Goal: Task Accomplishment & Management: Manage account settings

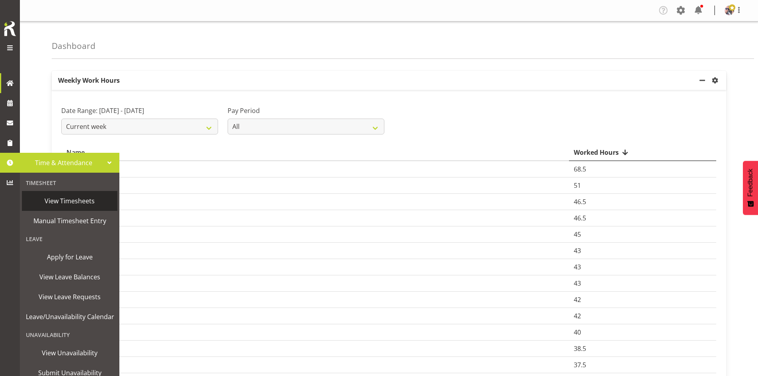
click at [71, 201] on span "View Timesheets" at bounding box center [70, 201] width 88 height 12
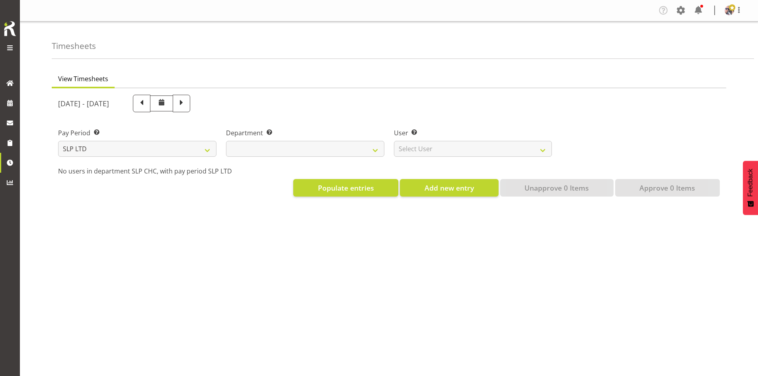
select select
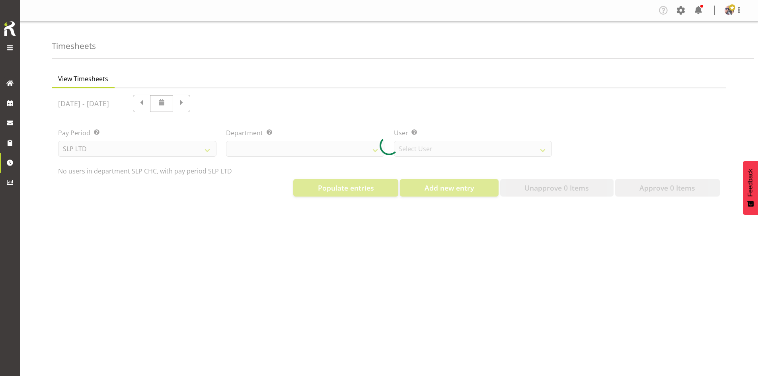
select select "5538"
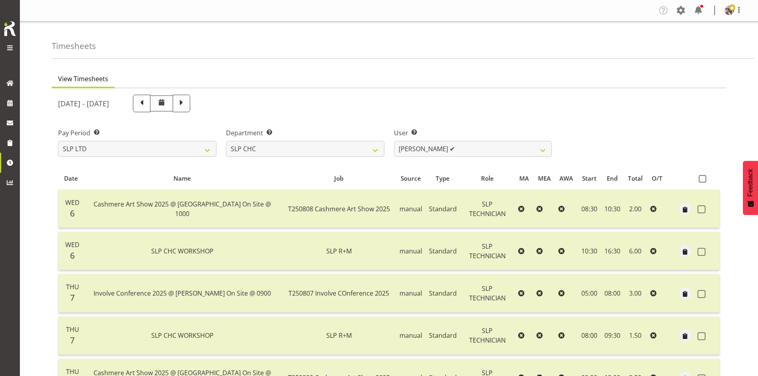
click at [187, 99] on span at bounding box center [181, 102] width 10 height 10
select select
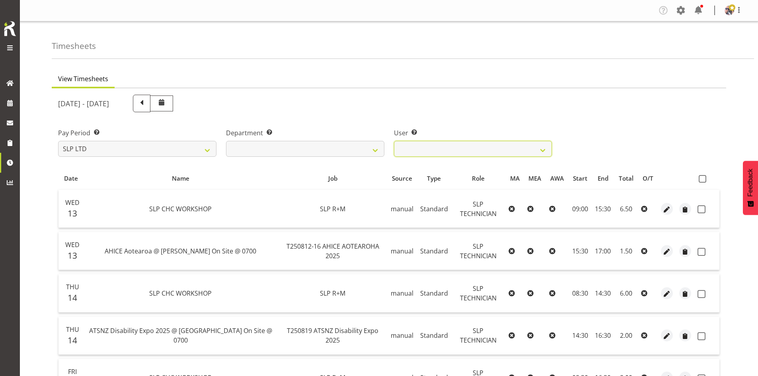
click at [545, 151] on select "Rosey McKimmie ❌ Shaun Dalgetty ❌ Stuart Korunic ❌" at bounding box center [473, 149] width 158 height 16
select select "5115"
click at [394, 141] on select "Rosey McKimmie ❌ Shaun Dalgetty ❌ Stuart Korunic ❌" at bounding box center [473, 149] width 158 height 16
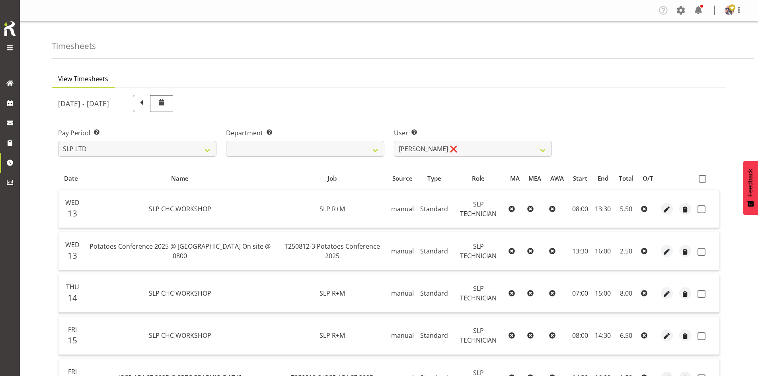
click at [707, 180] on label at bounding box center [705, 179] width 12 height 8
click at [704, 180] on input "checkbox" at bounding box center [701, 178] width 5 height 5
checkbox input "true"
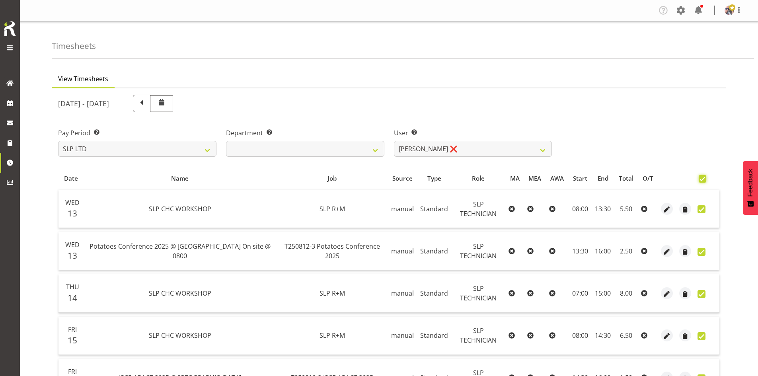
checkbox input "true"
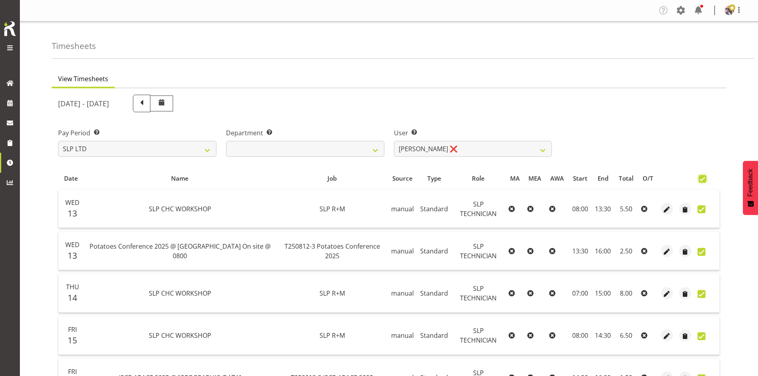
checkbox input "true"
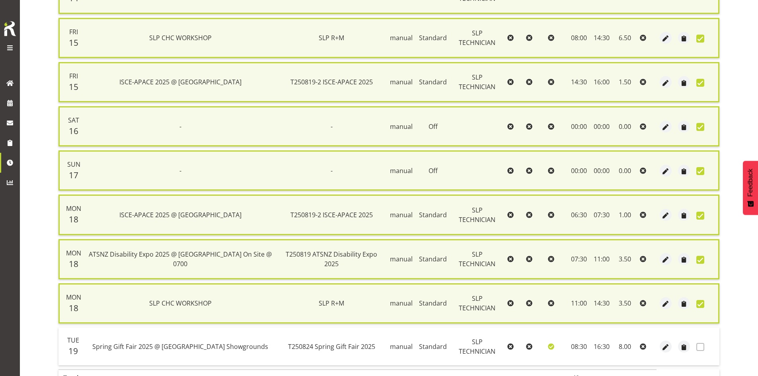
scroll to position [358, 0]
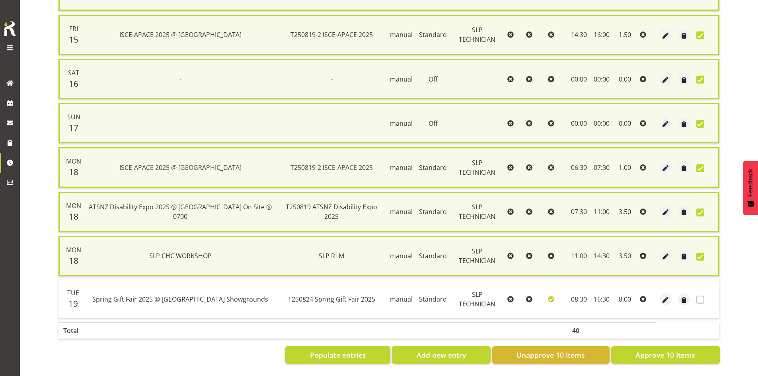
click at [649, 350] on span "Approve 10 Items" at bounding box center [665, 355] width 60 height 10
checkbox input "false"
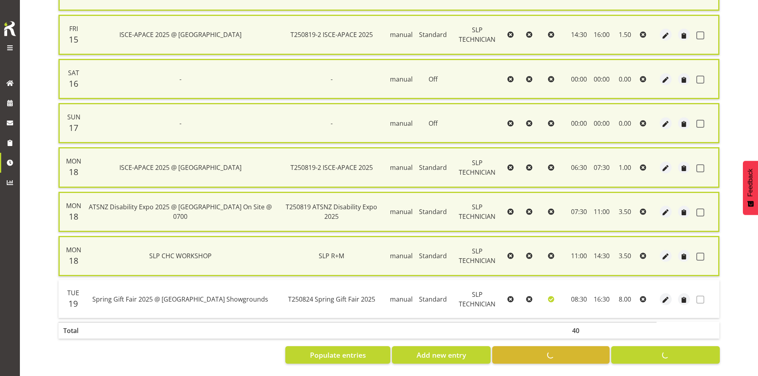
checkbox input "false"
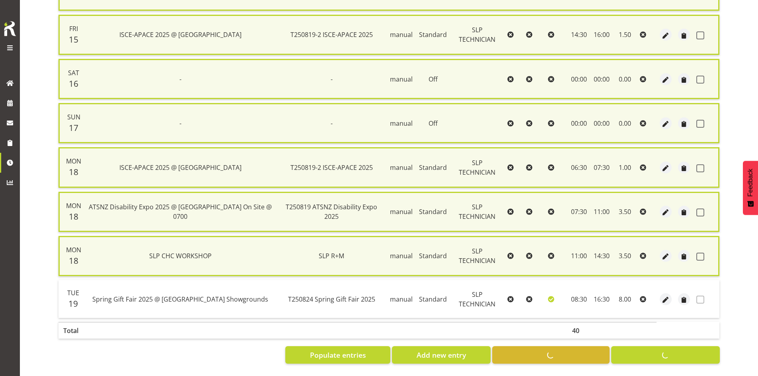
checkbox input "false"
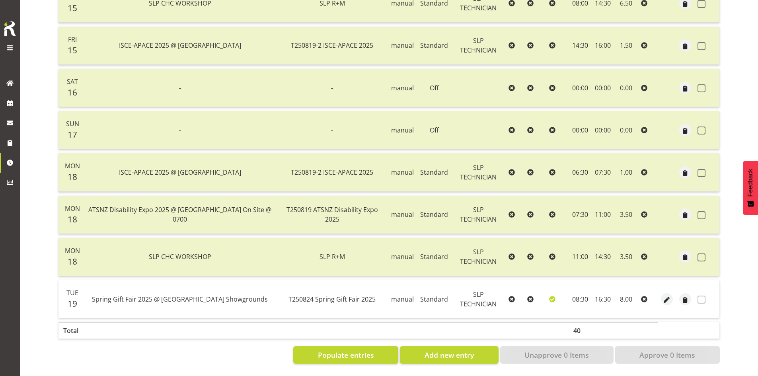
scroll to position [10, 0]
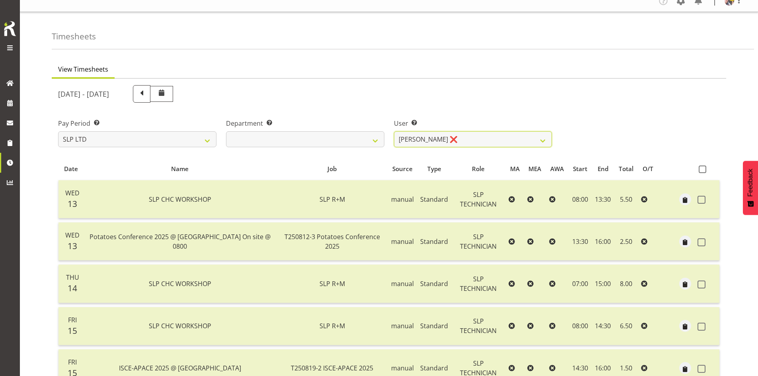
click at [543, 141] on select "Rosey McKimmie ❌ Shaun Dalgetty ❌ Stuart Korunic ❌" at bounding box center [473, 139] width 158 height 16
click at [523, 139] on select "Rosey McKimmie ❌ Shaun Dalgetty ❌ Stuart Korunic ❌" at bounding box center [473, 139] width 158 height 16
select select "5538"
click at [394, 131] on select "Rosey McKimmie ❌ Shaun Dalgetty ❌ Stuart Korunic ❌" at bounding box center [473, 139] width 158 height 16
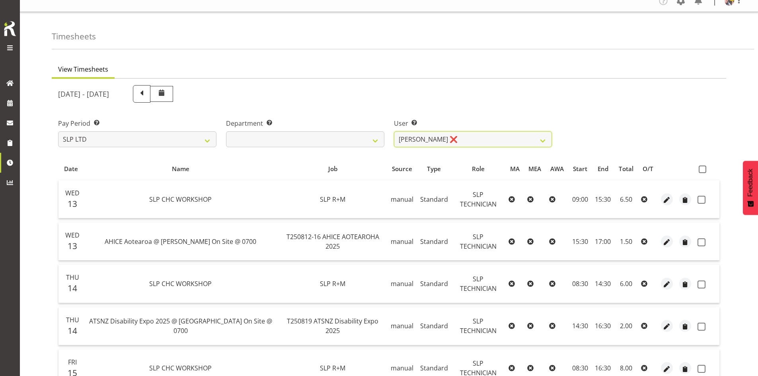
scroll to position [0, 0]
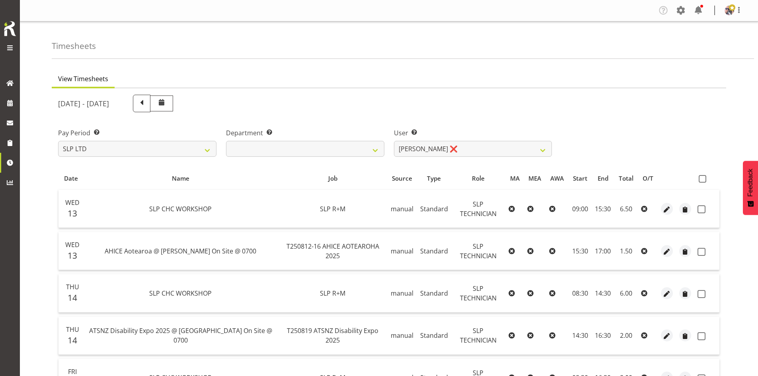
click at [706, 178] on span at bounding box center [703, 179] width 8 height 8
click at [704, 178] on input "checkbox" at bounding box center [701, 178] width 5 height 5
checkbox input "true"
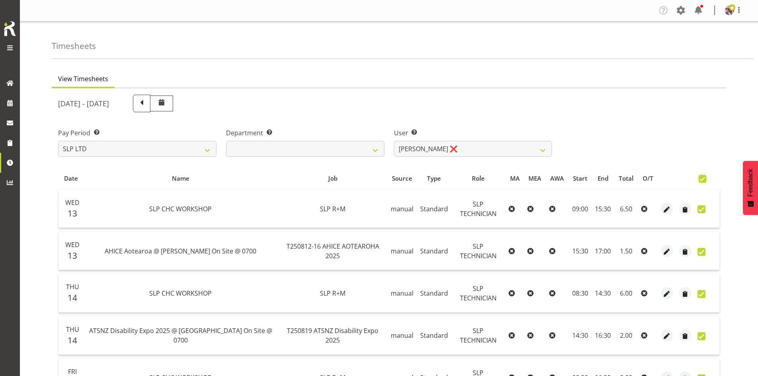
checkbox input "true"
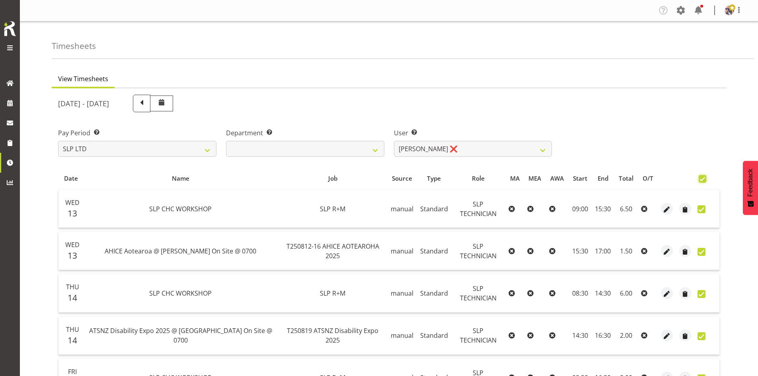
checkbox input "true"
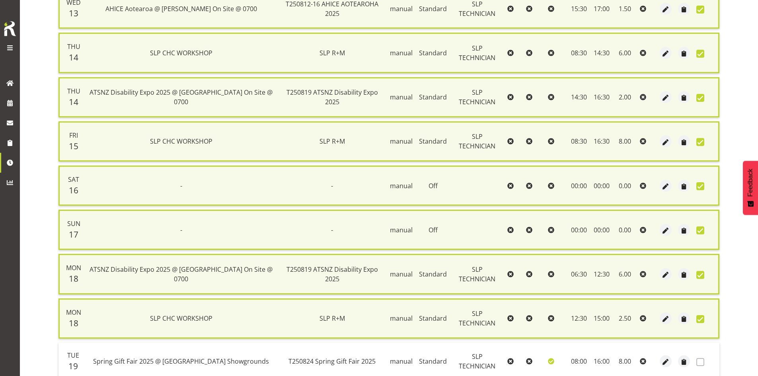
scroll to position [314, 0]
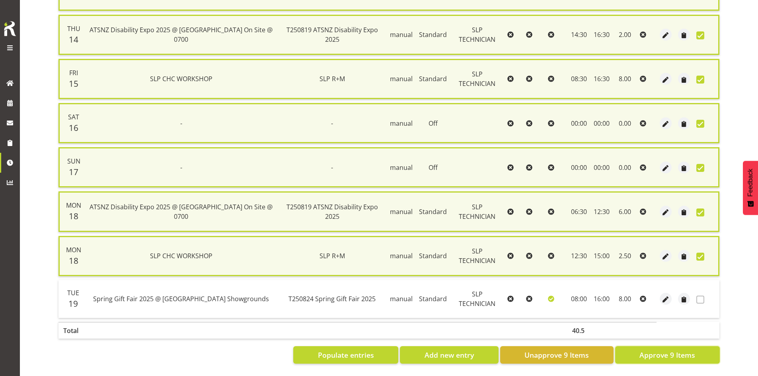
click at [660, 353] on span "Approve 9 Items" at bounding box center [667, 355] width 56 height 10
checkbox input "false"
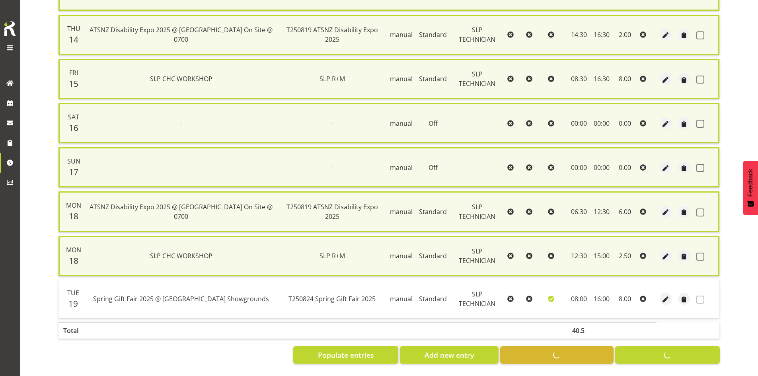
checkbox input "false"
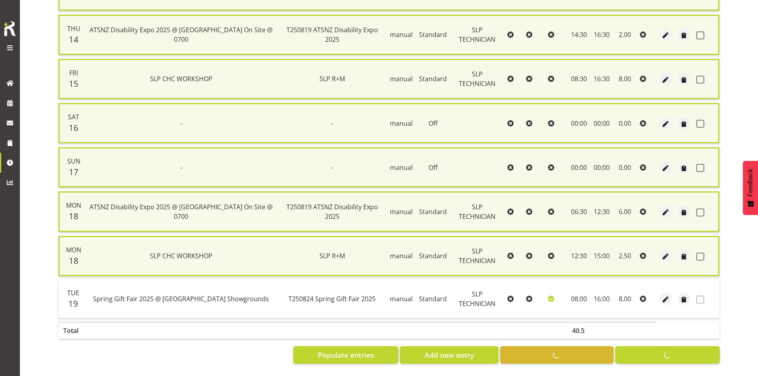
checkbox input "false"
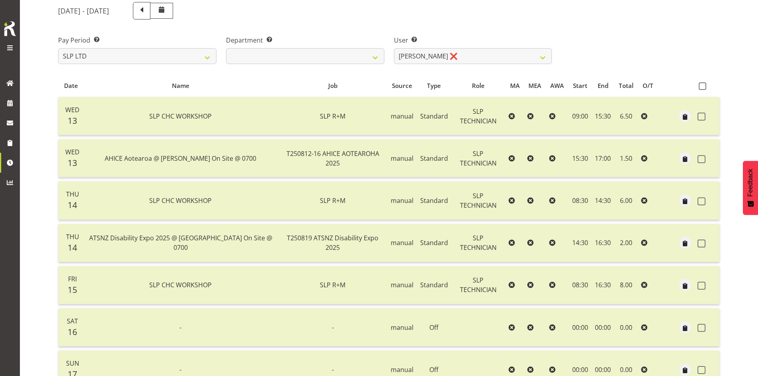
scroll to position [0, 0]
